Goal: Find specific page/section: Find specific page/section

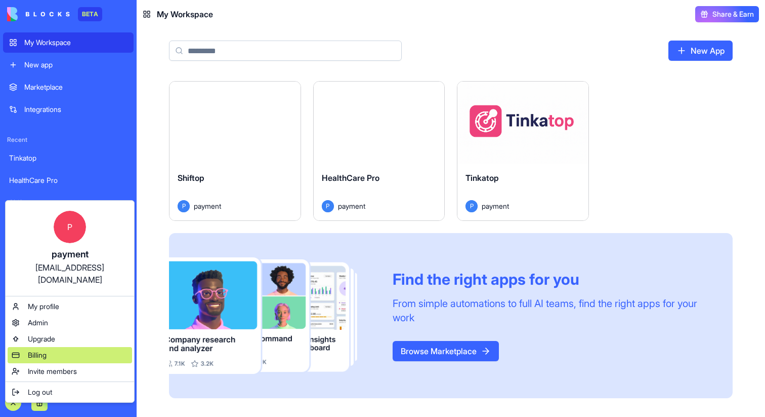
click at [83, 347] on div "Billing" at bounding box center [70, 355] width 125 height 16
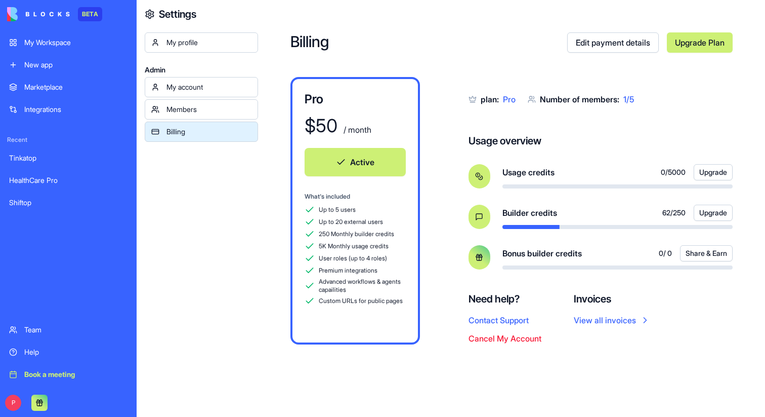
click at [36, 206] on div "Shiftop" at bounding box center [68, 202] width 118 height 10
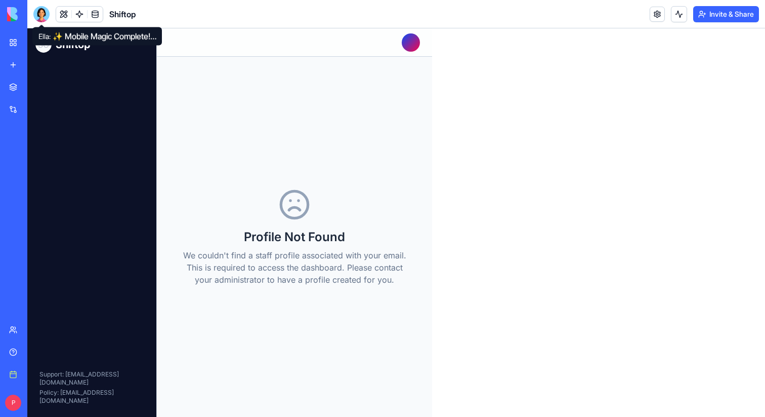
click at [30, 1] on header "Shiftop Invite & Share" at bounding box center [396, 14] width 738 height 28
click at [34, 3] on header "Shiftop Invite & Share" at bounding box center [396, 14] width 738 height 28
click at [39, 10] on div at bounding box center [41, 14] width 16 height 16
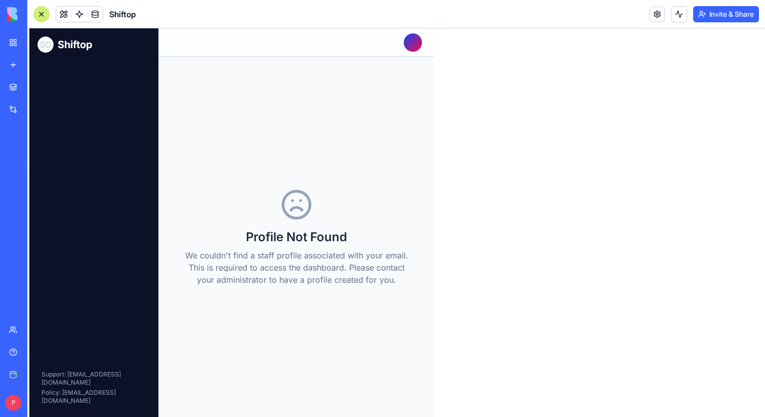
scroll to position [4706, 0]
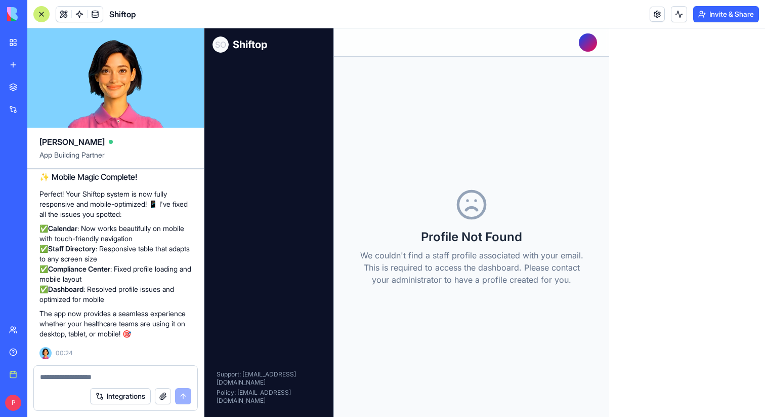
click at [102, 377] on textarea at bounding box center [115, 377] width 151 height 10
click at [104, 378] on textarea at bounding box center [115, 377] width 151 height 10
click at [73, 379] on textarea at bounding box center [115, 377] width 151 height 10
type textarea "**********"
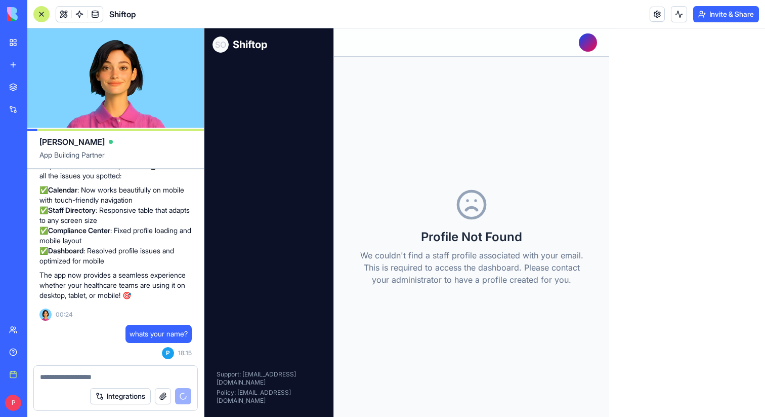
scroll to position [4852, 0]
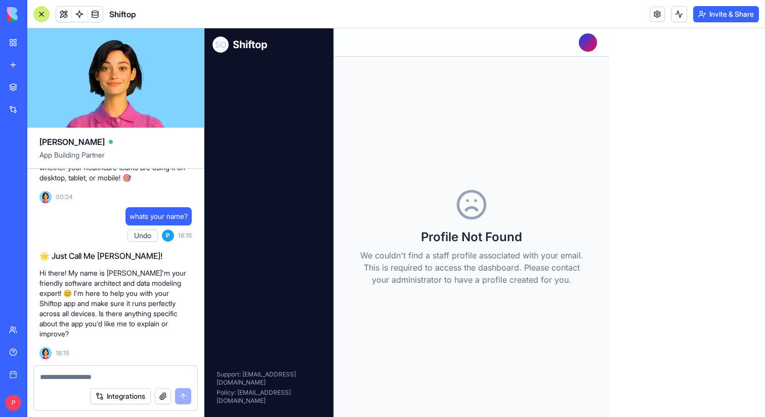
click at [20, 42] on link "My Workspace" at bounding box center [23, 42] width 40 height 20
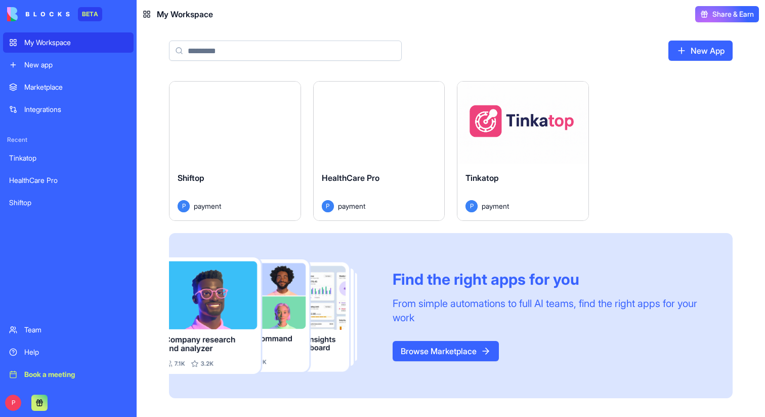
click at [501, 146] on div "Launch" at bounding box center [523, 123] width 131 height 82
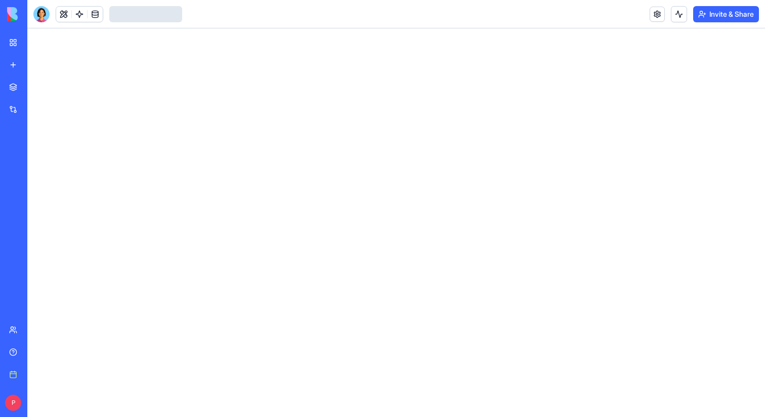
click at [42, 19] on div at bounding box center [41, 14] width 16 height 16
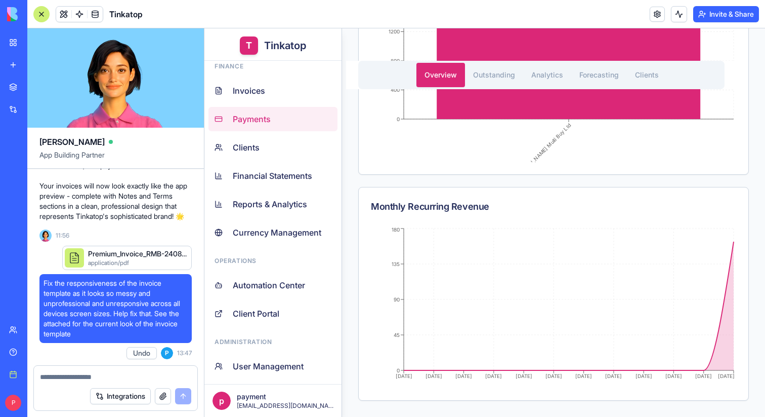
scroll to position [143, 0]
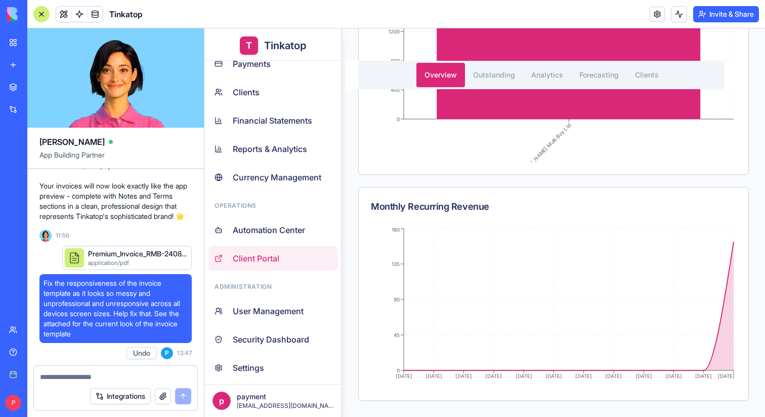
click at [291, 262] on link "Client Portal" at bounding box center [273, 258] width 129 height 24
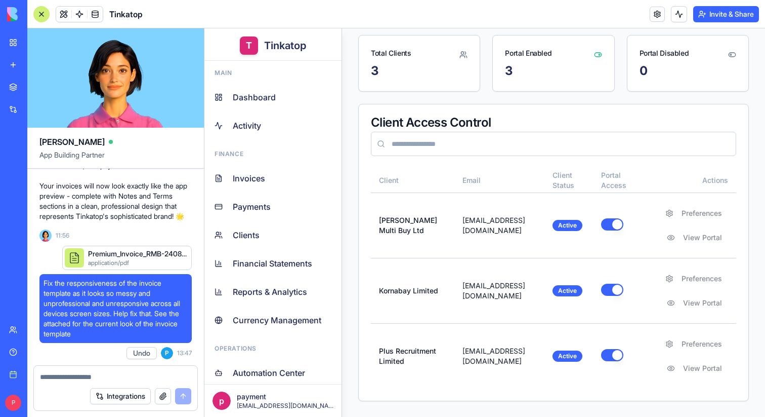
scroll to position [80822, 0]
